Goal: Navigation & Orientation: Find specific page/section

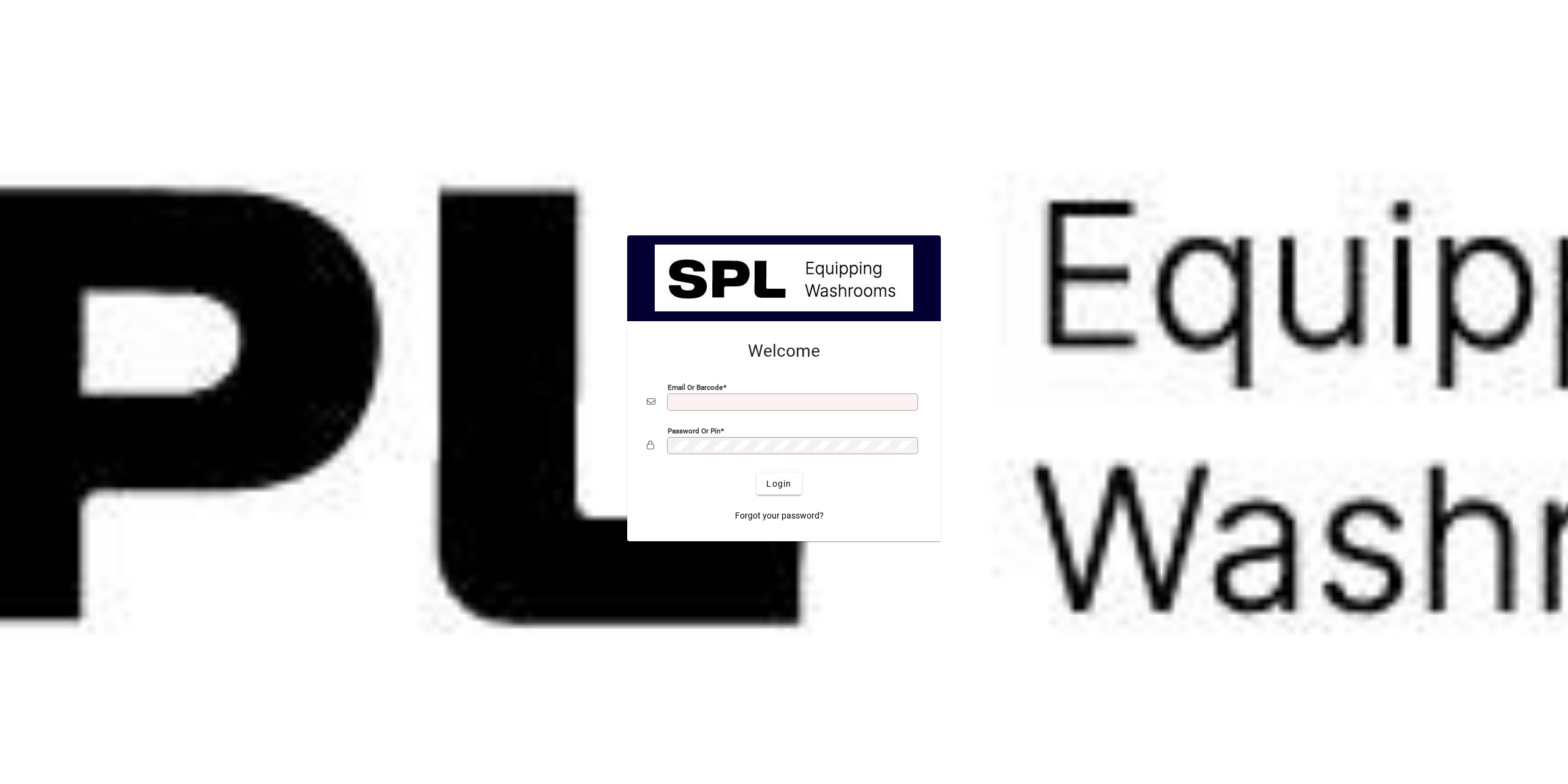
type input "**********"
click at [792, 482] on span "submit" at bounding box center [779, 483] width 44 height 29
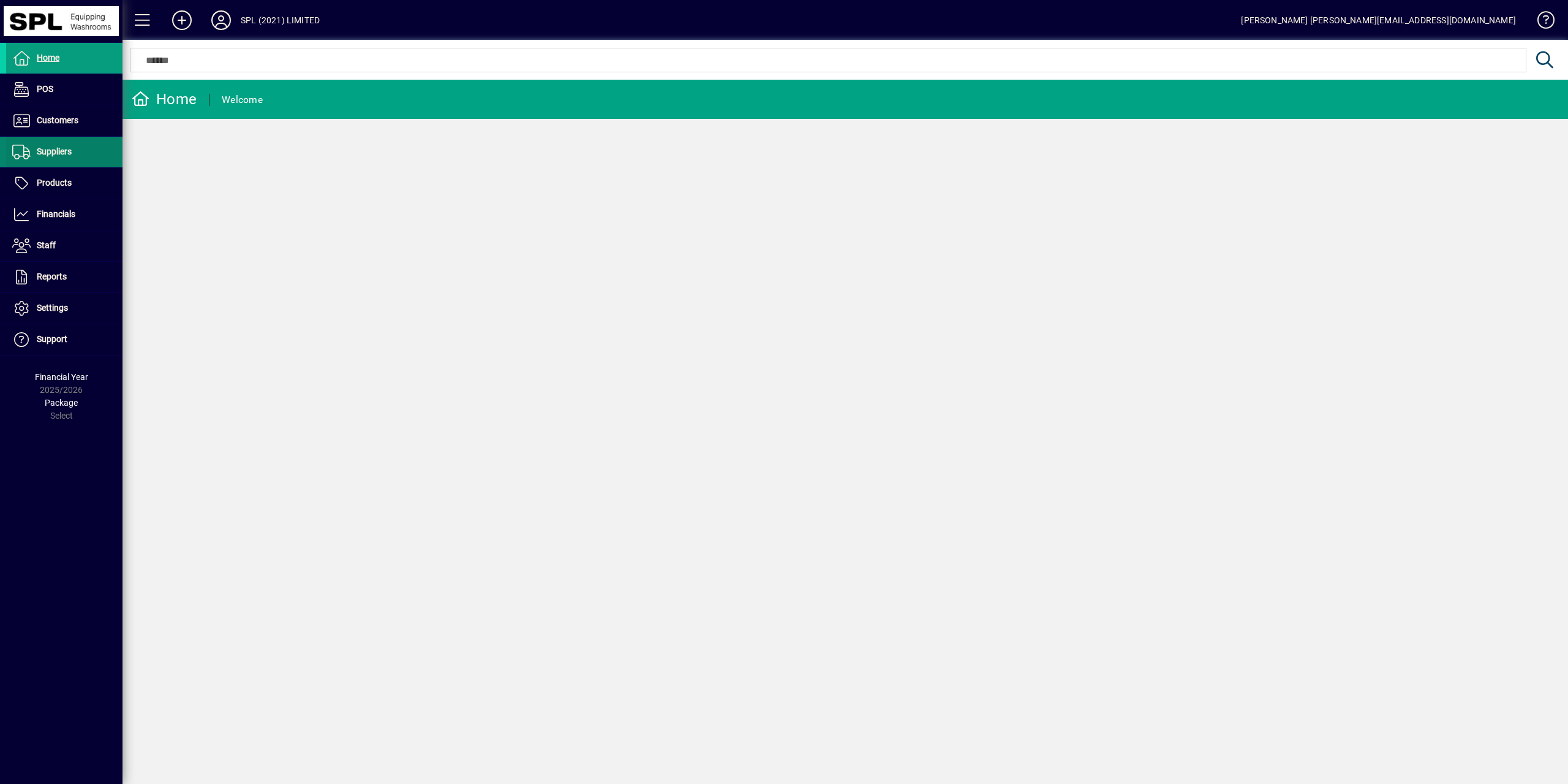
scroll to position [1473, 0]
click at [58, 157] on span "Suppliers" at bounding box center [39, 152] width 66 height 15
